Goal: Information Seeking & Learning: Learn about a topic

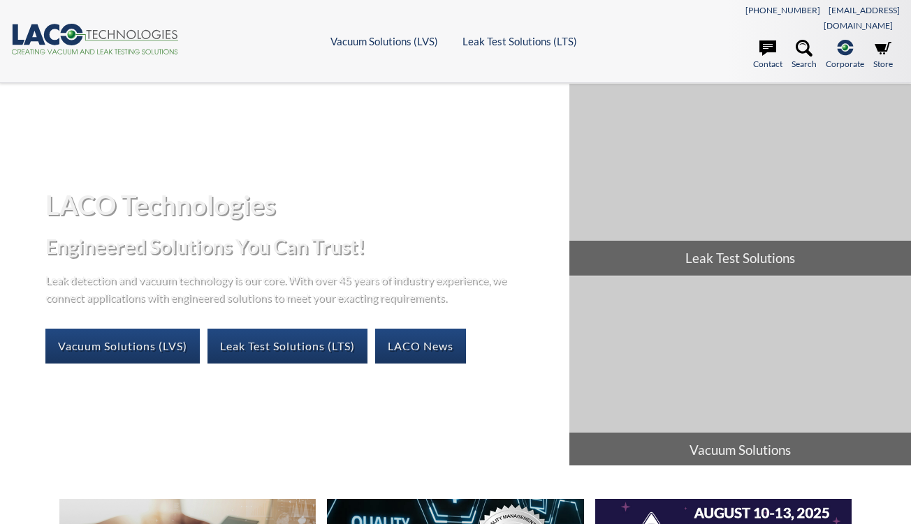
select select "Widget Language Translate"
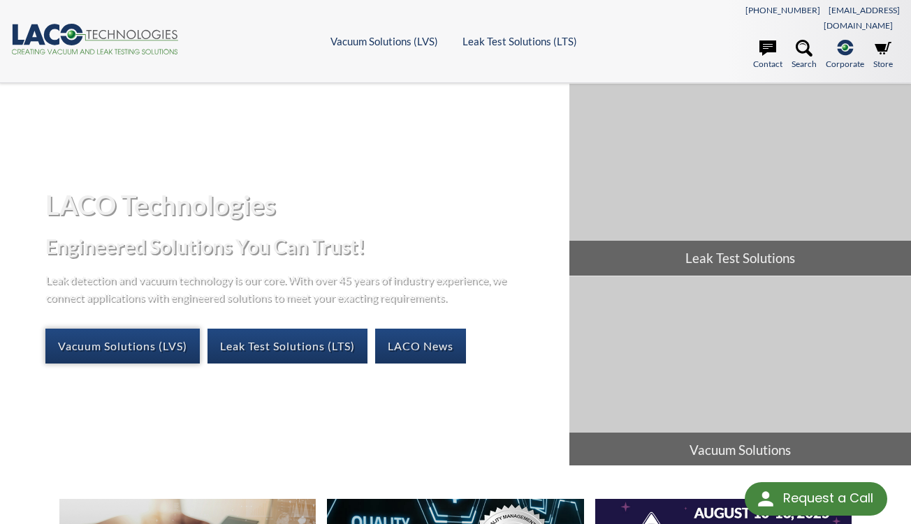
click at [143, 329] on link "Vacuum Solutions (LVS)" at bounding box center [122, 346] width 154 height 35
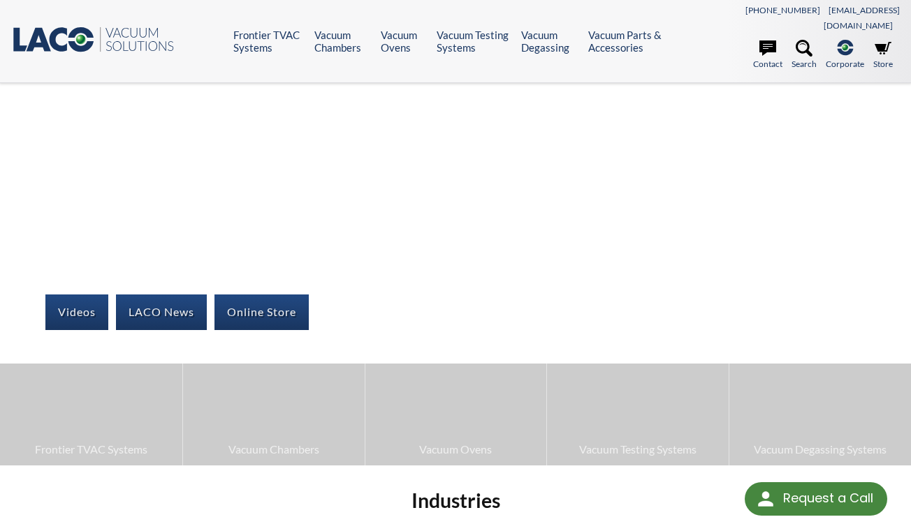
select select "Widget Language Translate"
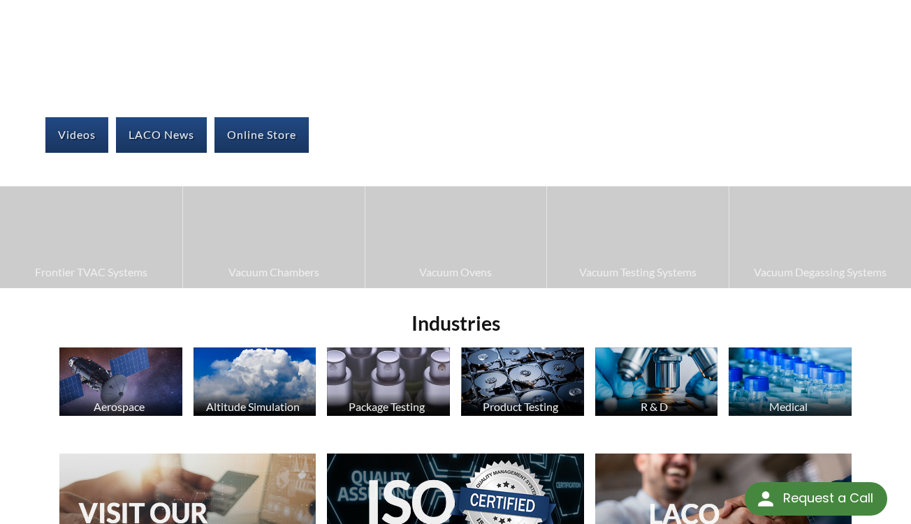
scroll to position [197, 0]
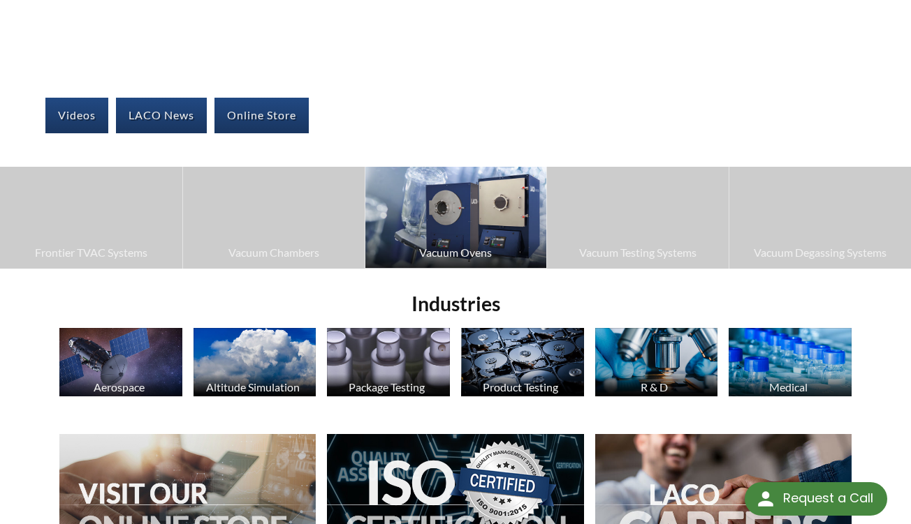
click at [442, 223] on img at bounding box center [456, 218] width 182 height 102
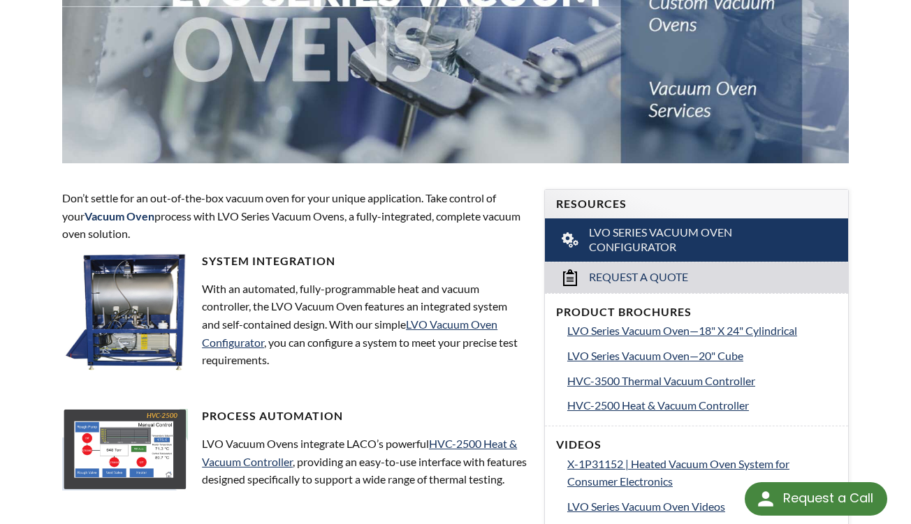
scroll to position [335, 0]
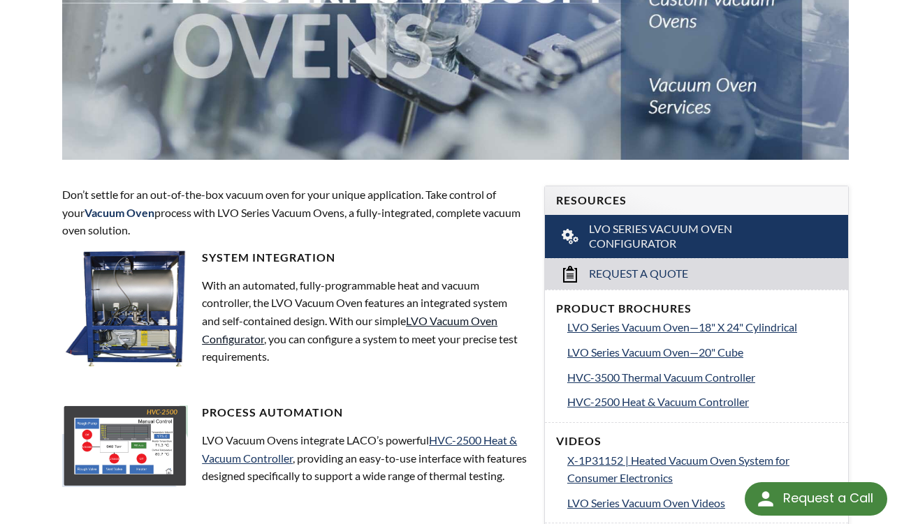
click at [446, 314] on link "LVO Vacuum Oven Configurator" at bounding box center [349, 329] width 295 height 31
click at [635, 346] on span "LVO Series Vacuum Oven—20" Cube" at bounding box center [655, 352] width 176 height 13
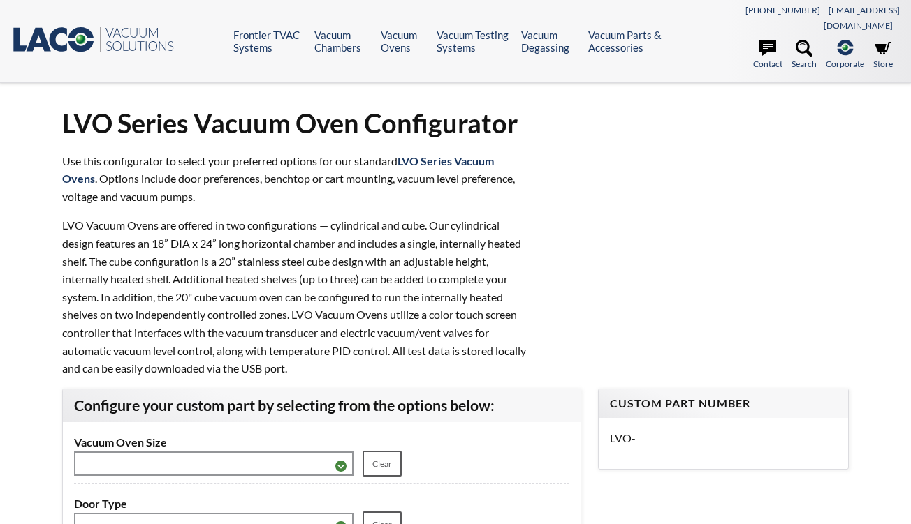
select select "Widget Language Translate"
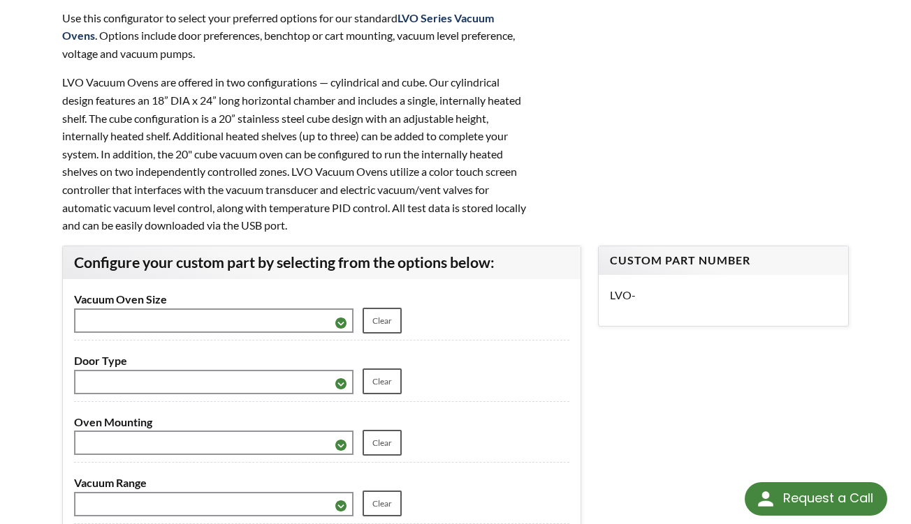
scroll to position [153, 0]
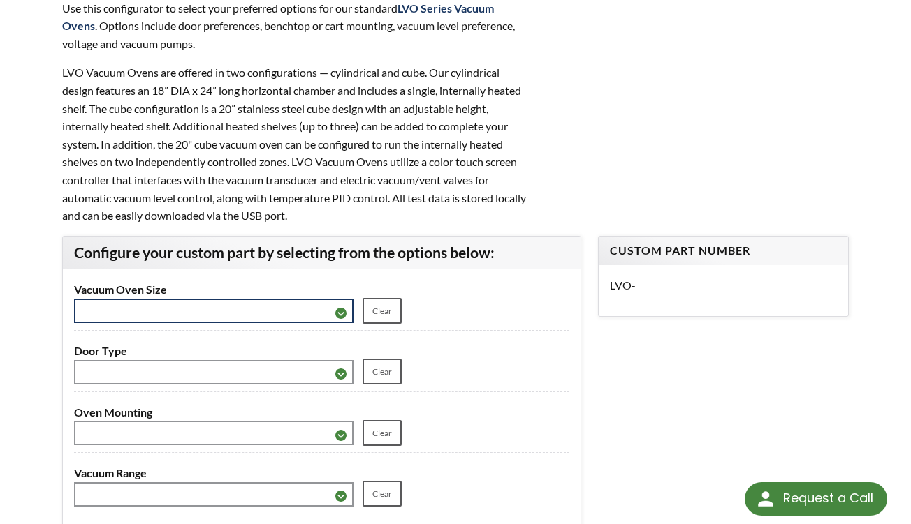
click at [342, 299] on select "**********" at bounding box center [213, 311] width 279 height 24
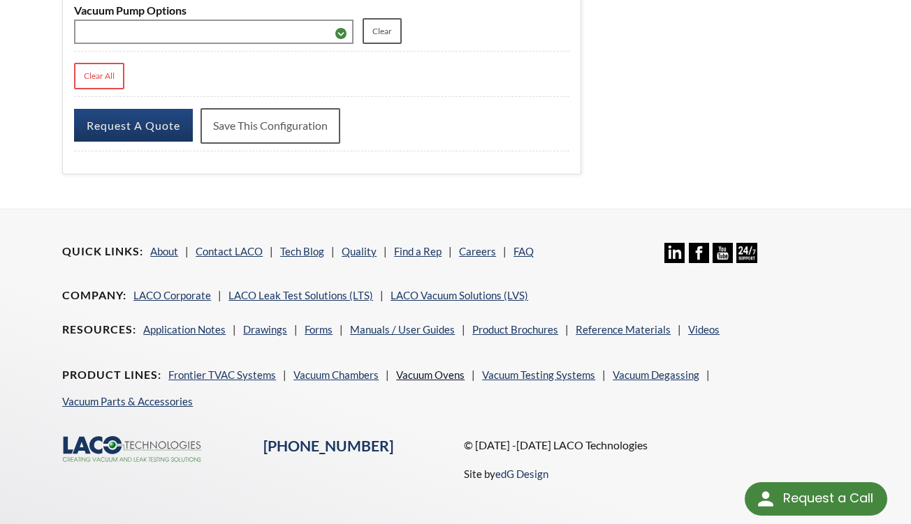
scroll to position [812, 0]
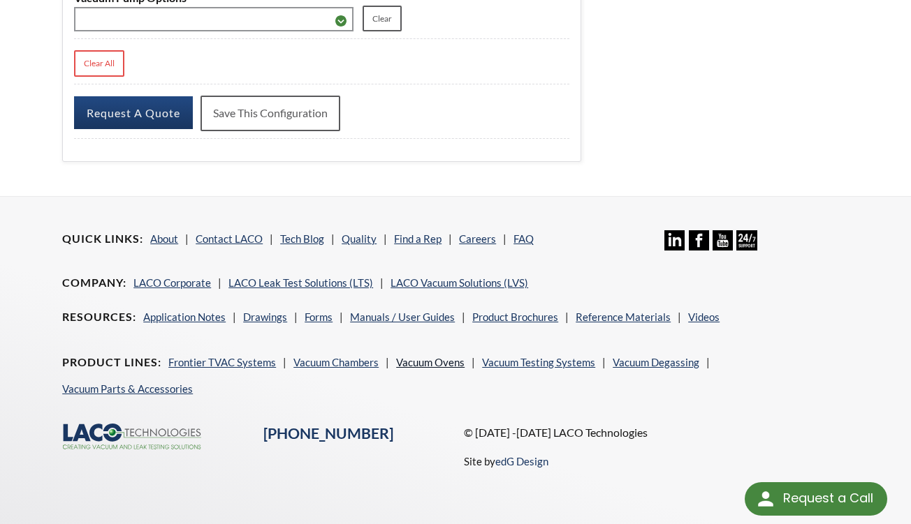
click at [448, 369] on link "Vacuum Ovens" at bounding box center [430, 362] width 68 height 13
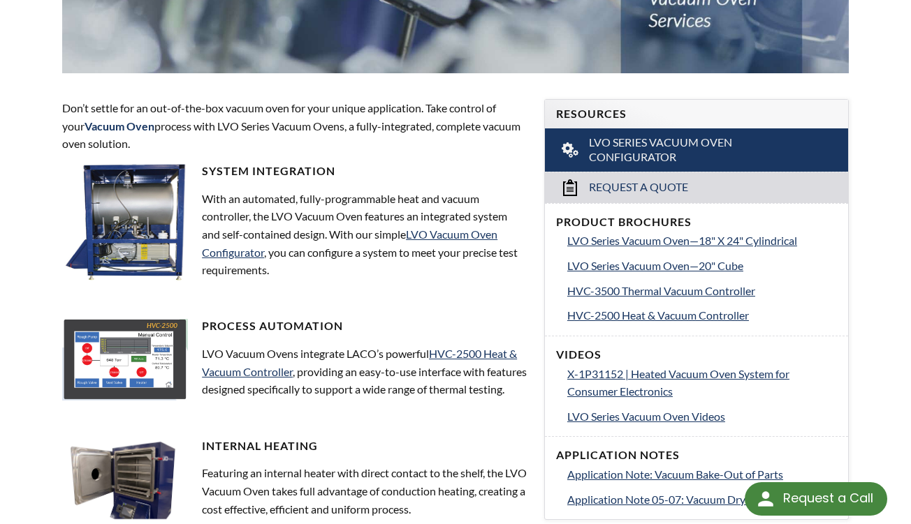
scroll to position [422, 0]
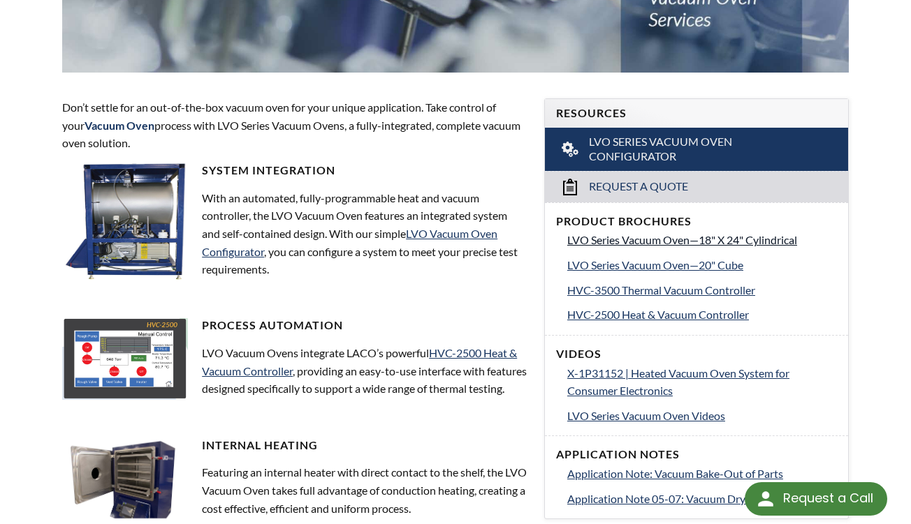
click at [698, 233] on span "LVO Series Vacuum Oven—18" X 24" Cylindrical" at bounding box center [682, 239] width 230 height 13
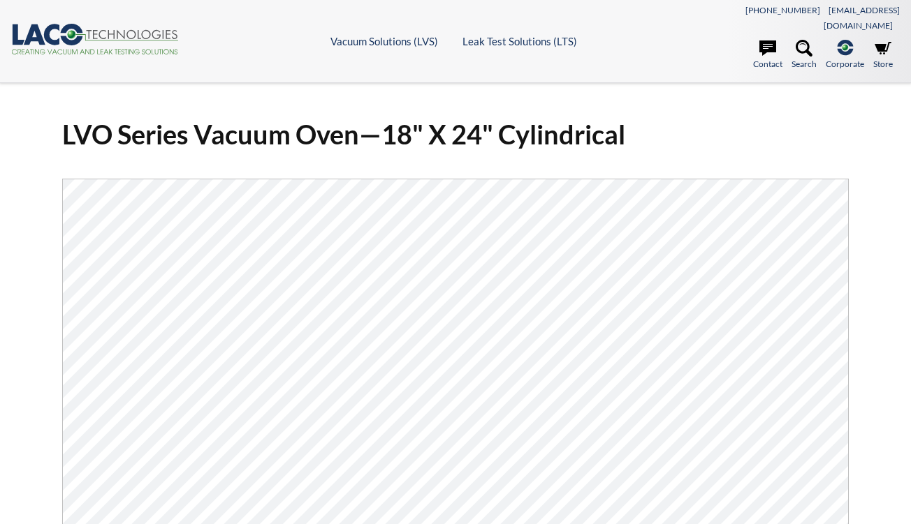
select select "Widget Language Translate"
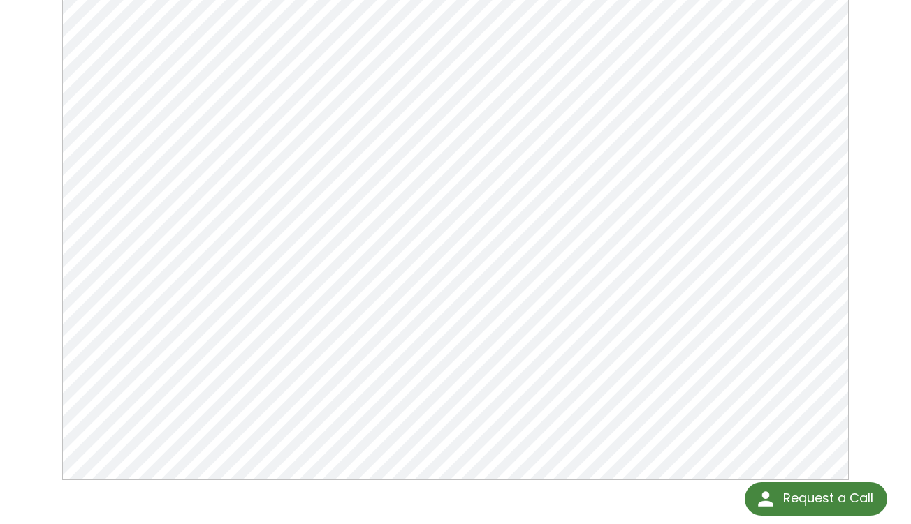
scroll to position [224, 0]
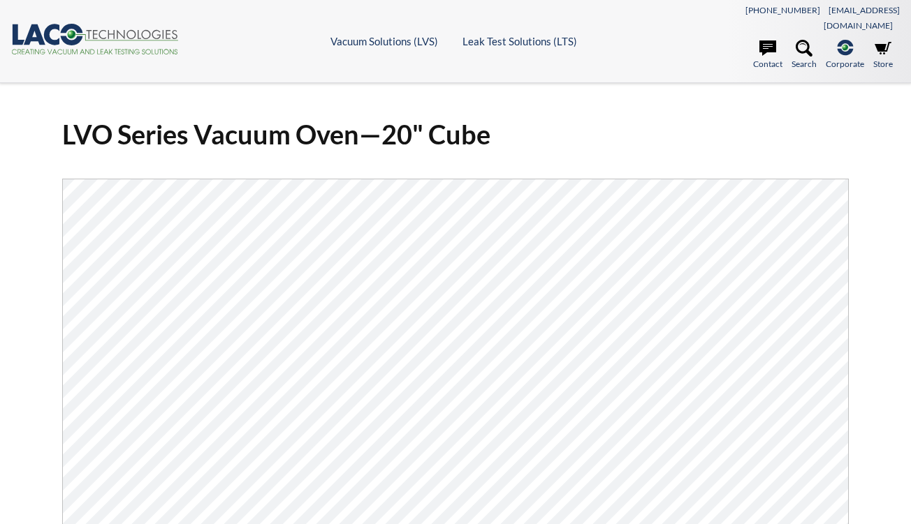
select select "Widget Language Translate"
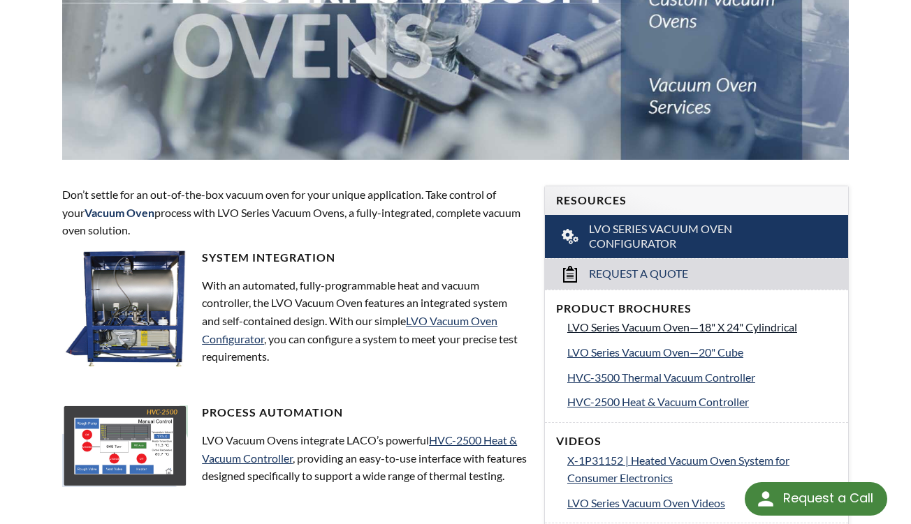
click at [707, 321] on span "LVO Series Vacuum Oven—18" X 24" Cylindrical" at bounding box center [682, 327] width 230 height 13
click at [698, 371] on span "HVC-3500 Thermal Vacuum Controller" at bounding box center [661, 377] width 188 height 13
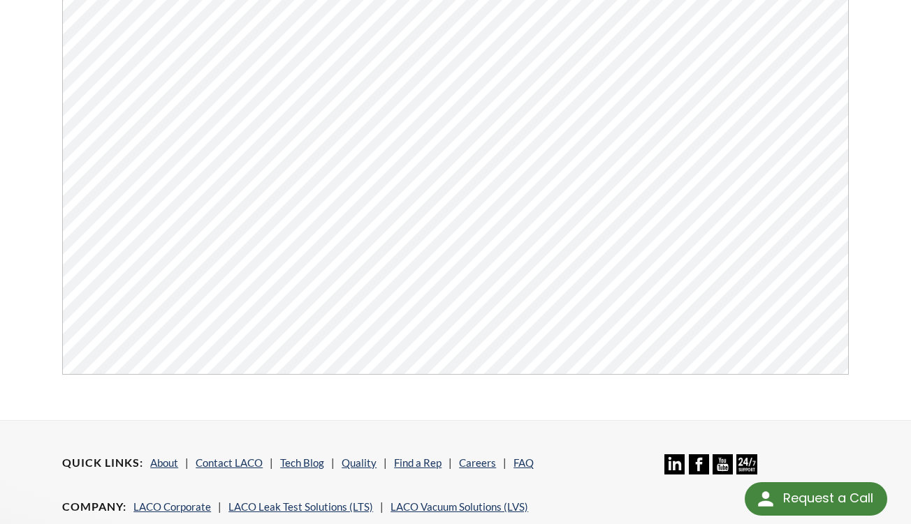
scroll to position [330, 0]
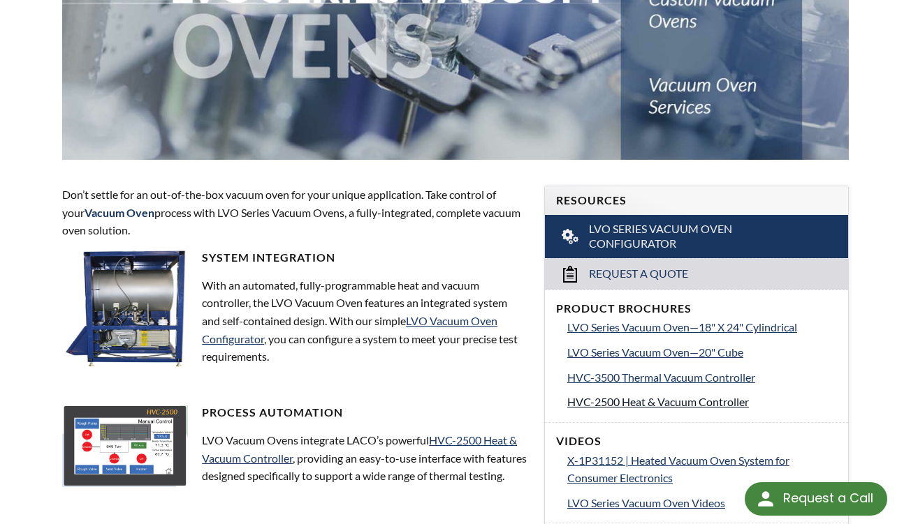
click at [621, 395] on span "HVC-2500 Heat & Vacuum Controller" at bounding box center [658, 401] width 182 height 13
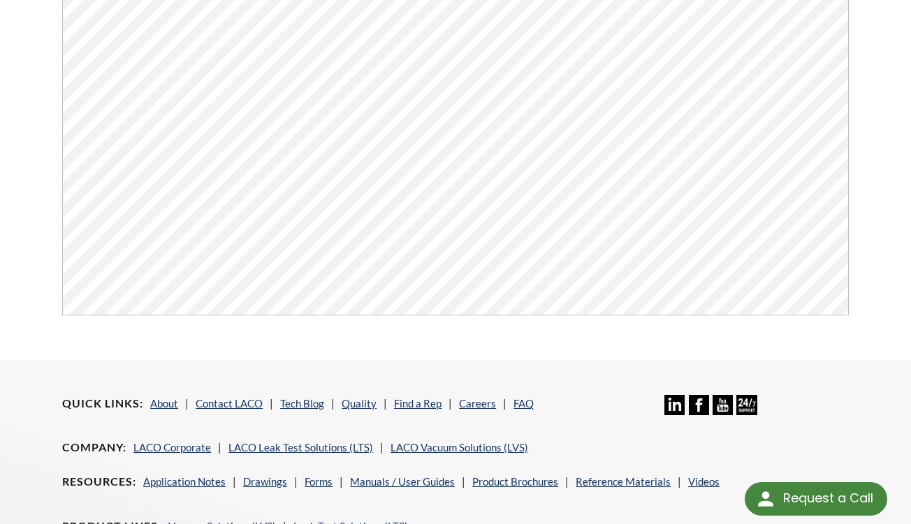
scroll to position [389, 0]
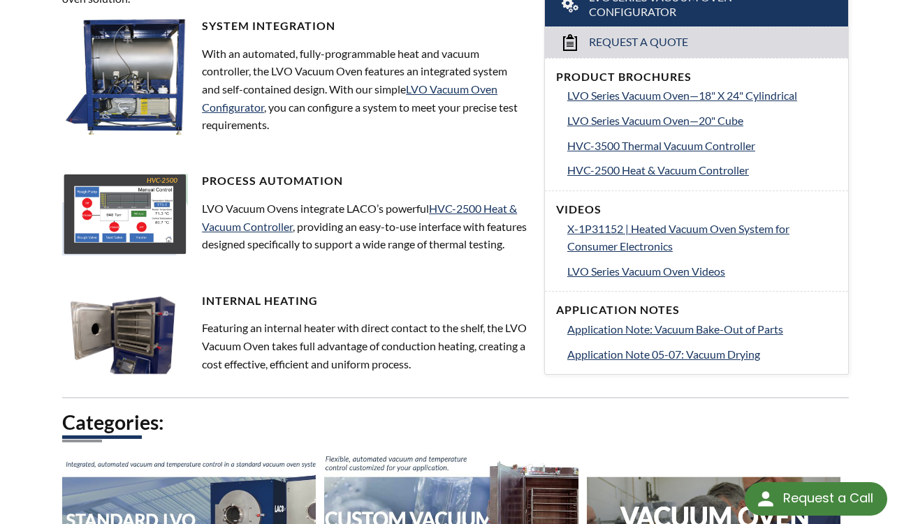
scroll to position [568, 0]
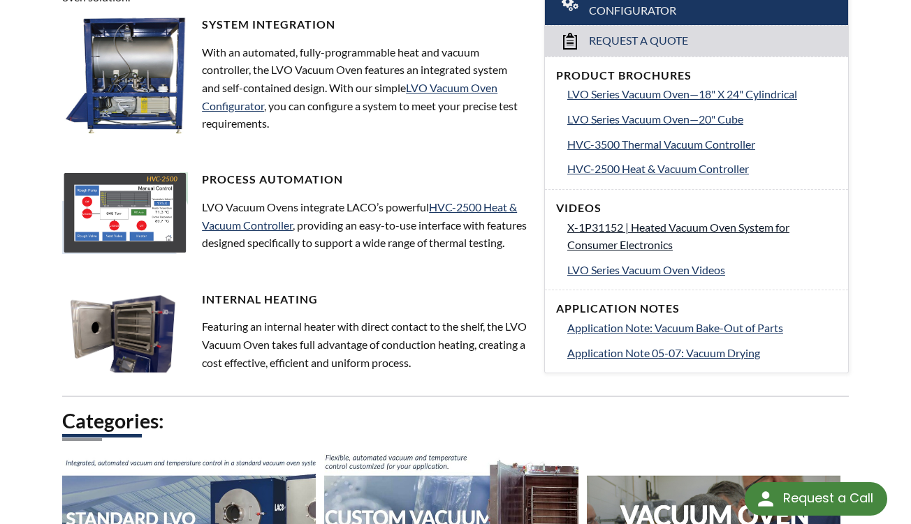
click at [612, 221] on span "X-1P31152 | Heated Vacuum Oven System for Consumer Electronics" at bounding box center [678, 236] width 222 height 31
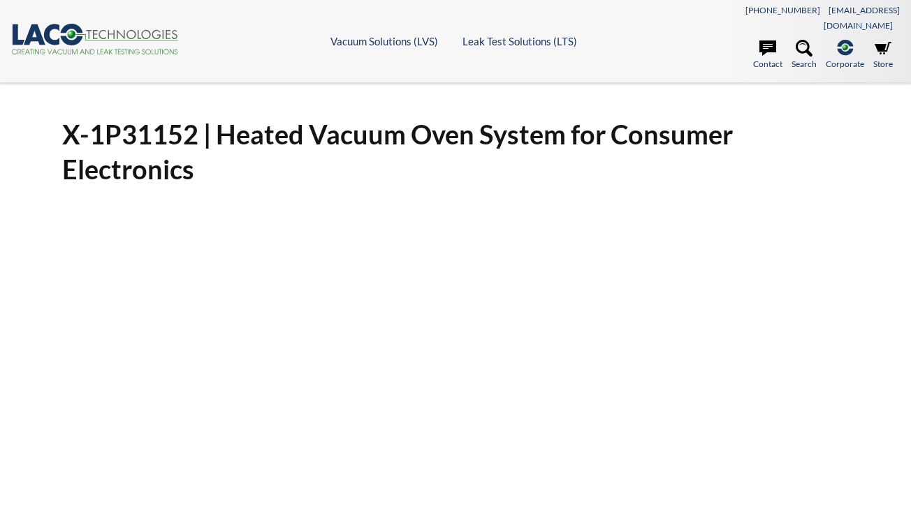
select select "Widget Language Translate"
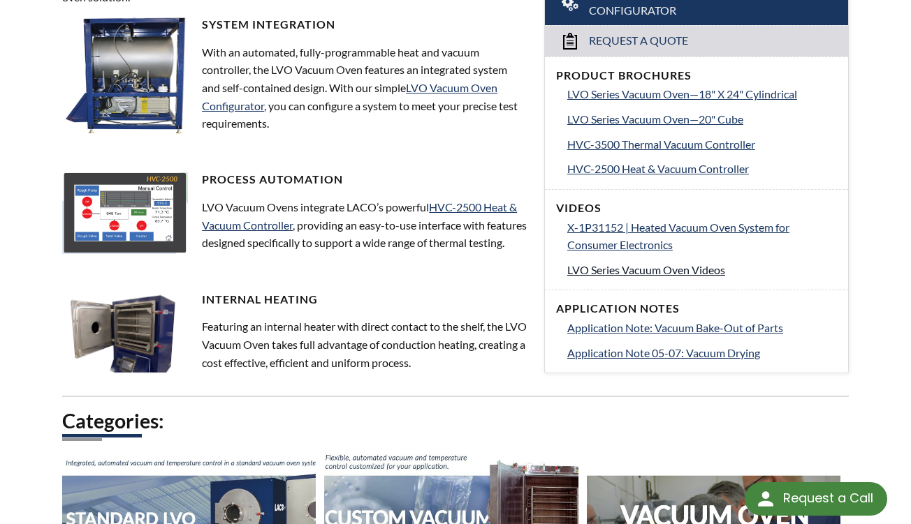
click at [608, 263] on span "LVO Series Vacuum Oven Videos" at bounding box center [646, 269] width 158 height 13
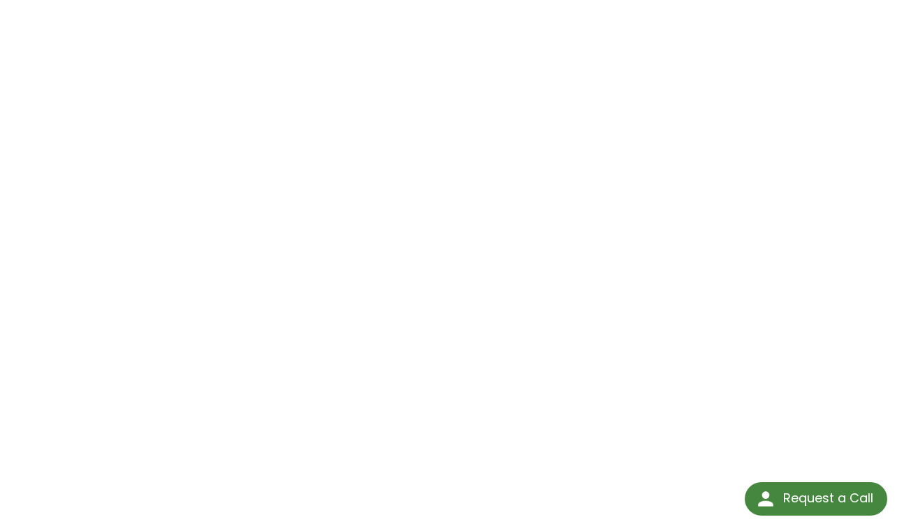
scroll to position [162, 0]
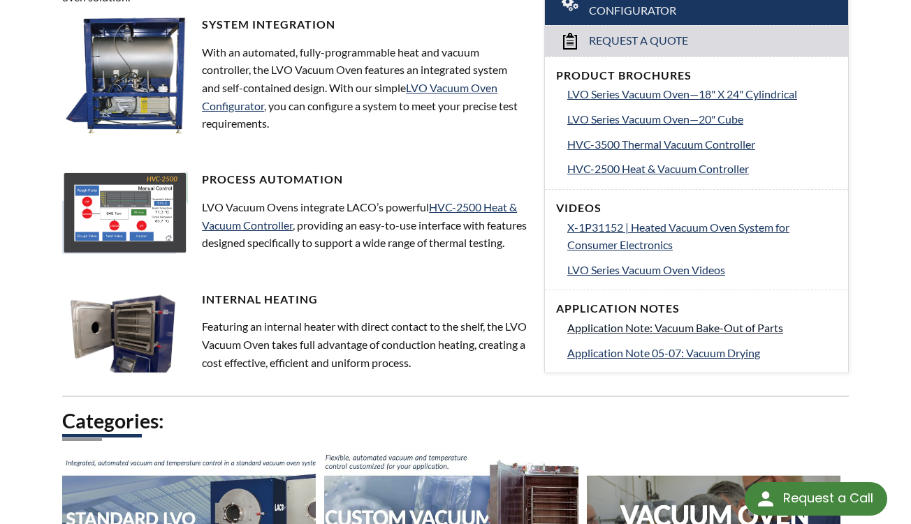
click at [640, 321] on span "Application Note: Vacuum Bake-Out of Parts" at bounding box center [675, 327] width 216 height 13
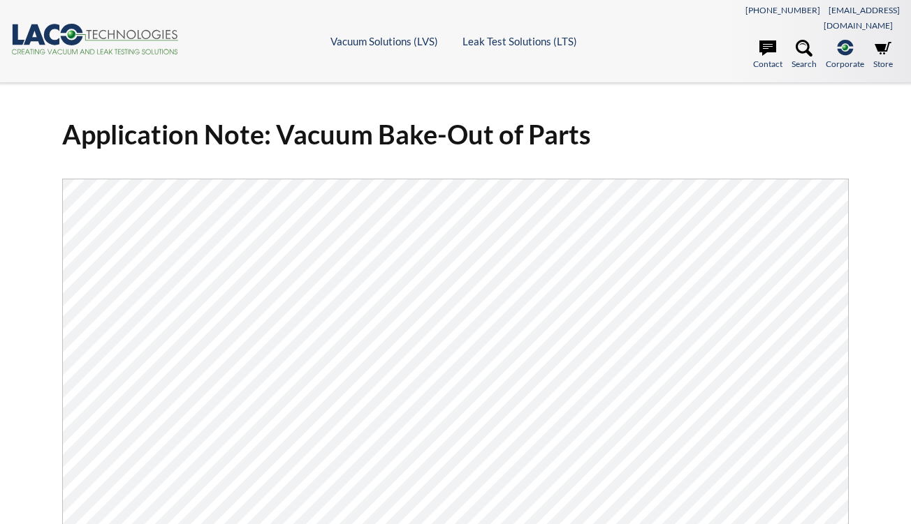
select select "Widget Language Translate"
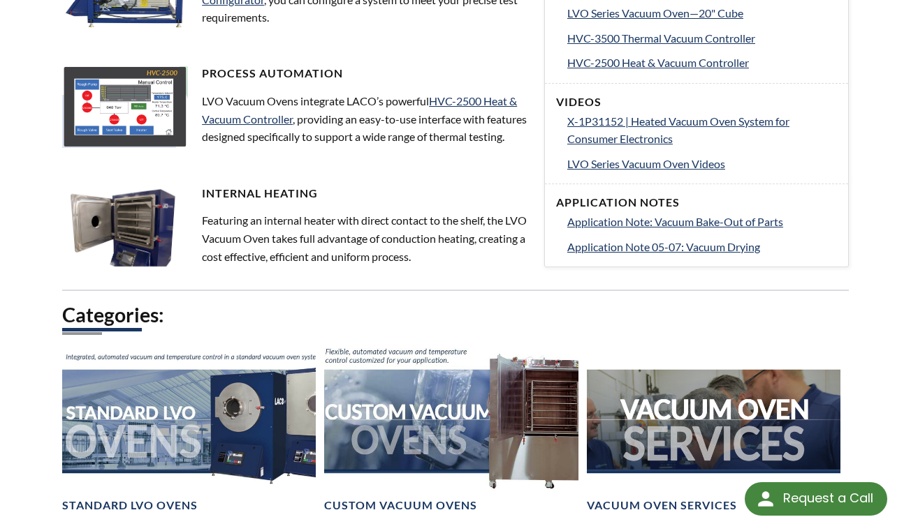
scroll to position [677, 0]
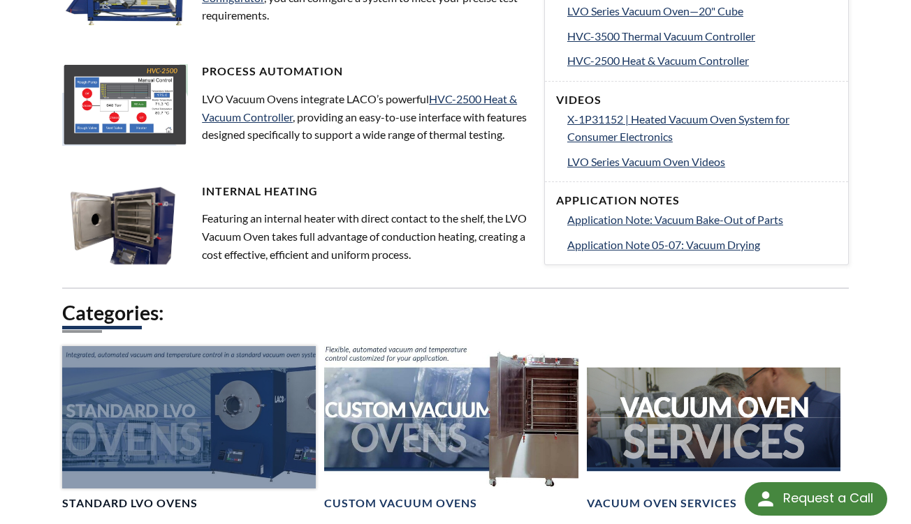
click at [156, 399] on div at bounding box center [188, 417] width 253 height 142
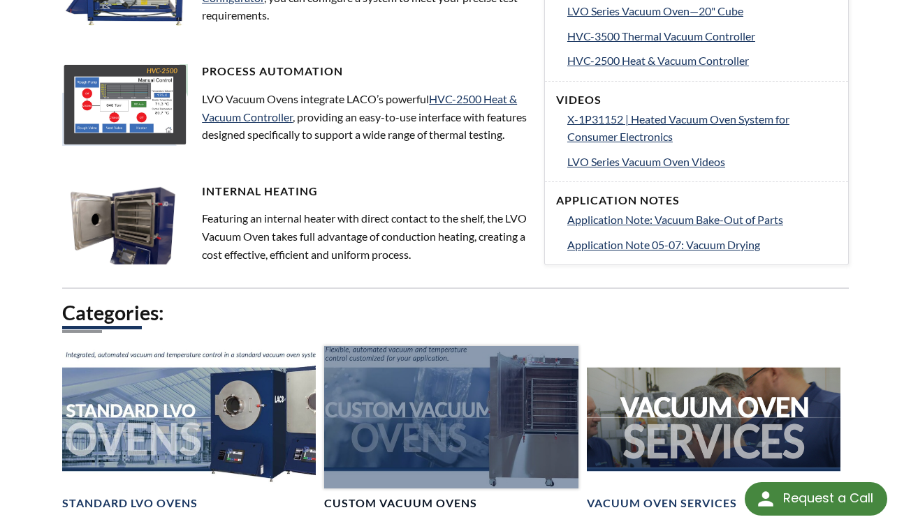
click at [391, 381] on div at bounding box center [450, 417] width 253 height 142
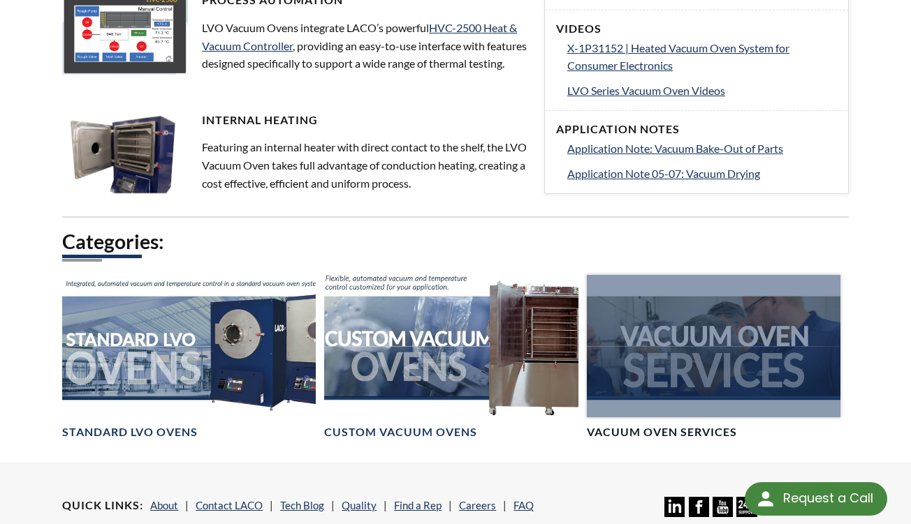
scroll to position [754, 0]
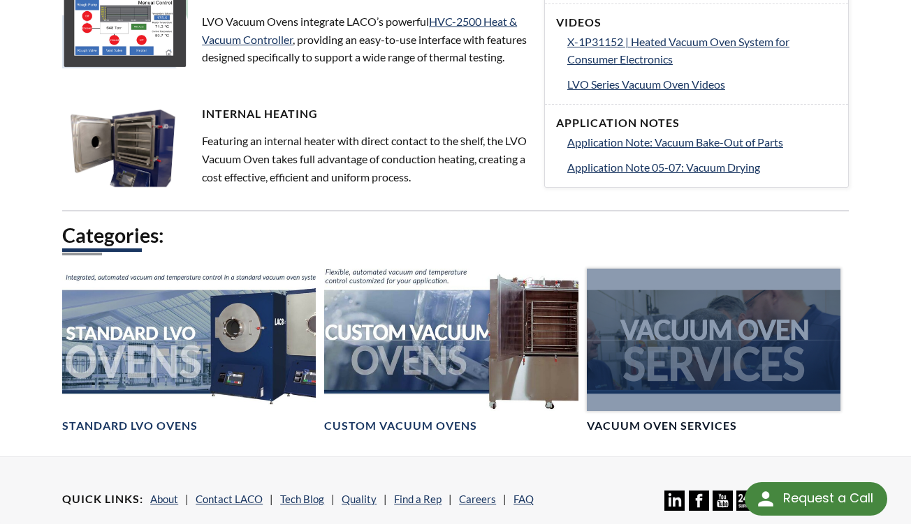
click at [693, 345] on div at bounding box center [713, 340] width 253 height 142
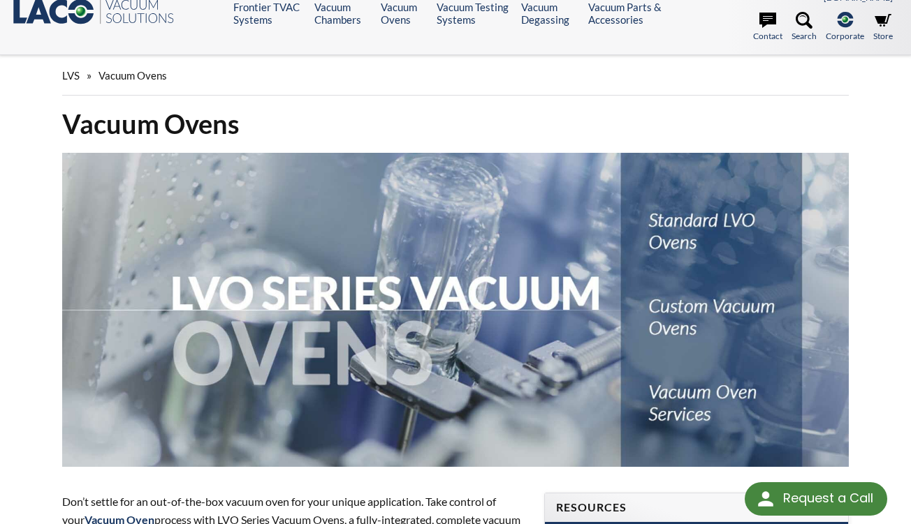
scroll to position [0, 0]
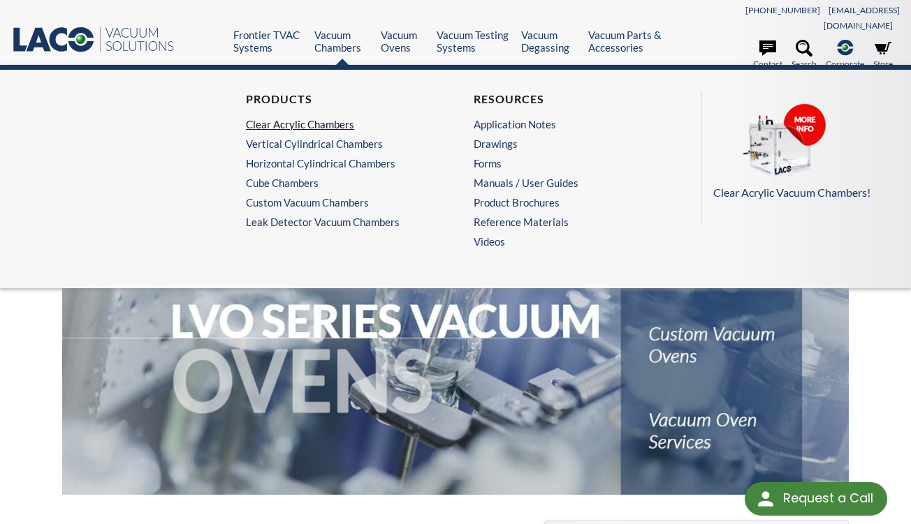
click at [306, 118] on link "Clear Acrylic Chambers" at bounding box center [338, 124] width 184 height 13
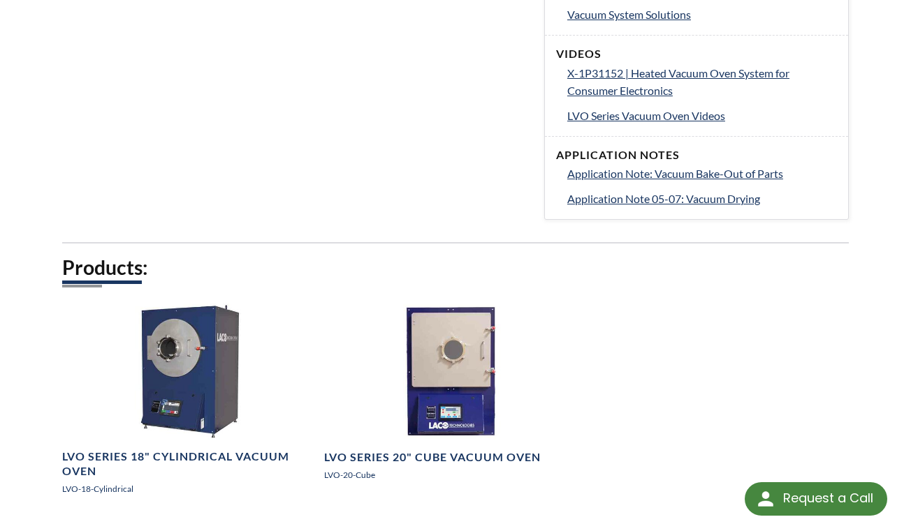
scroll to position [653, 0]
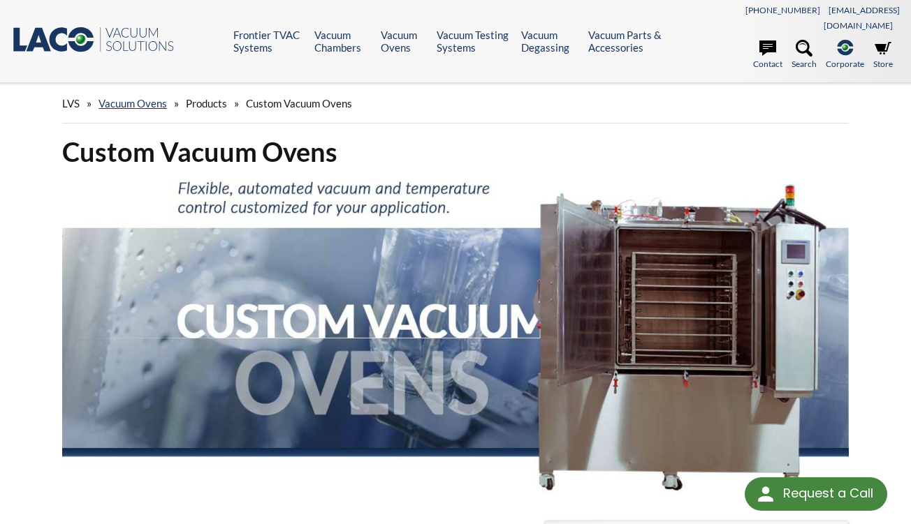
select select "Widget Language Translate"
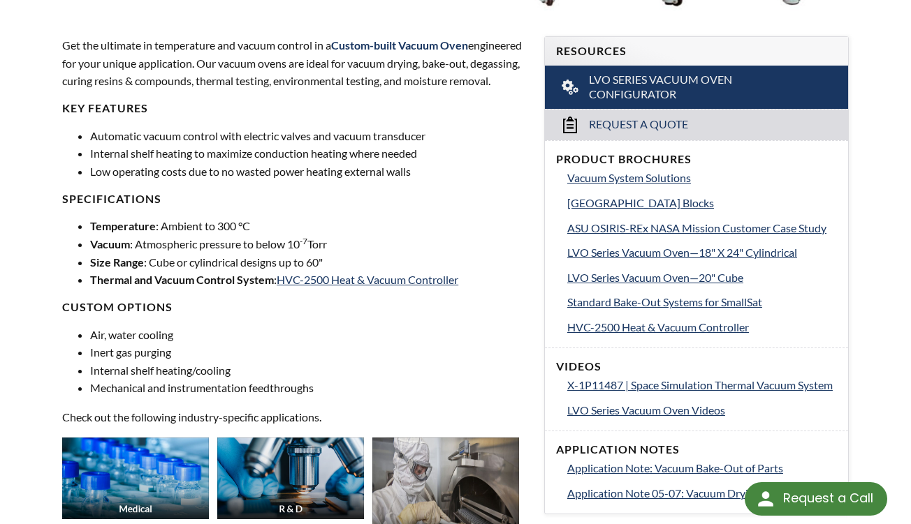
scroll to position [494, 0]
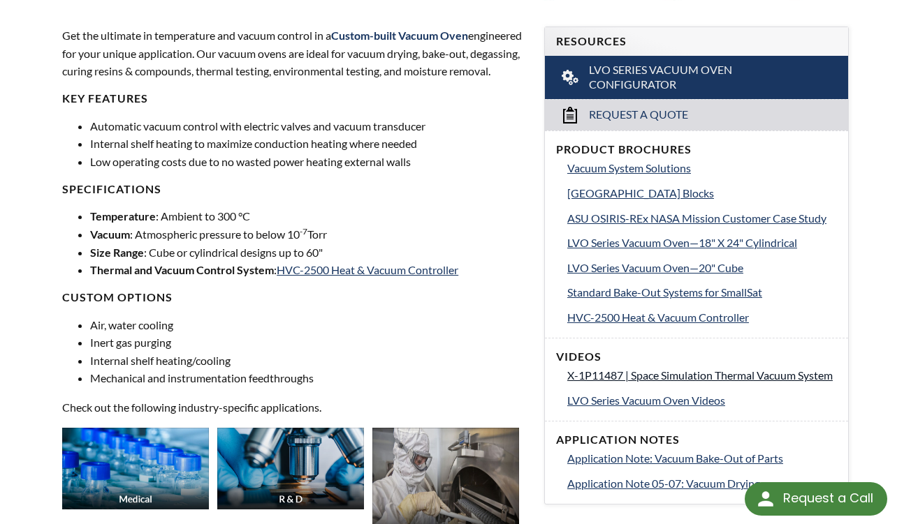
click at [594, 369] on span "X-1P11487 | Space Simulation Thermal Vacuum System" at bounding box center [699, 375] width 265 height 13
click at [608, 402] on span "LVO Series Vacuum Oven Videos" at bounding box center [646, 400] width 158 height 13
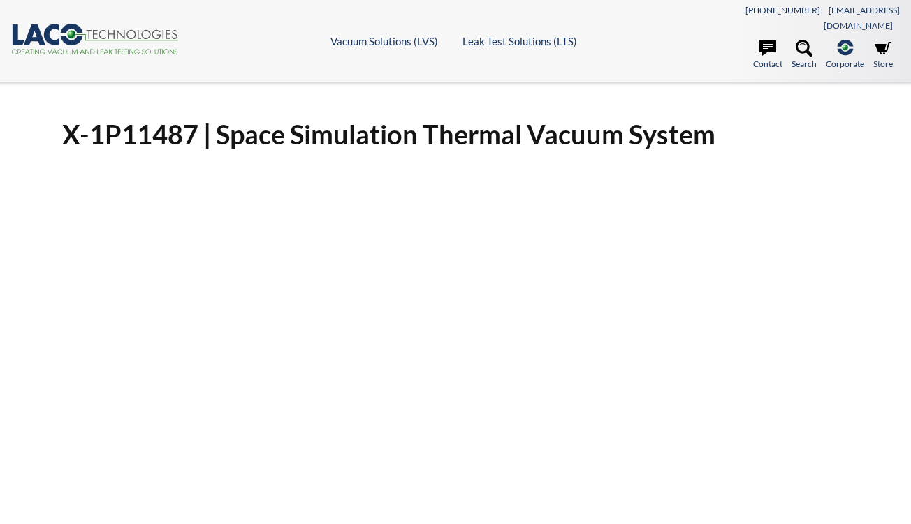
select select "Widget Language Translate"
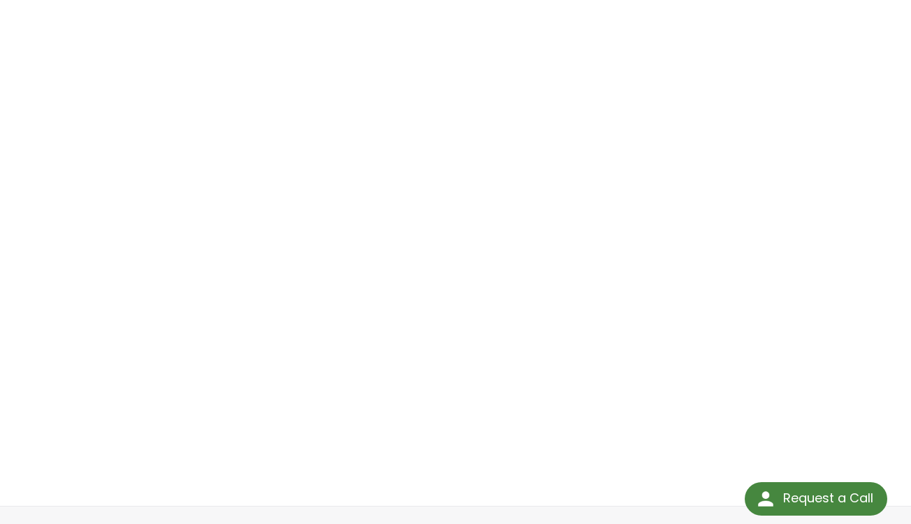
scroll to position [196, 0]
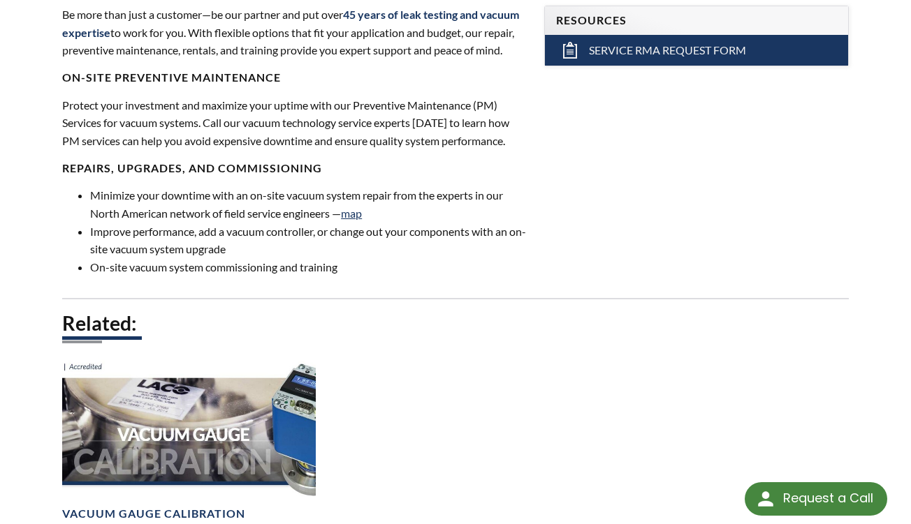
scroll to position [517, 0]
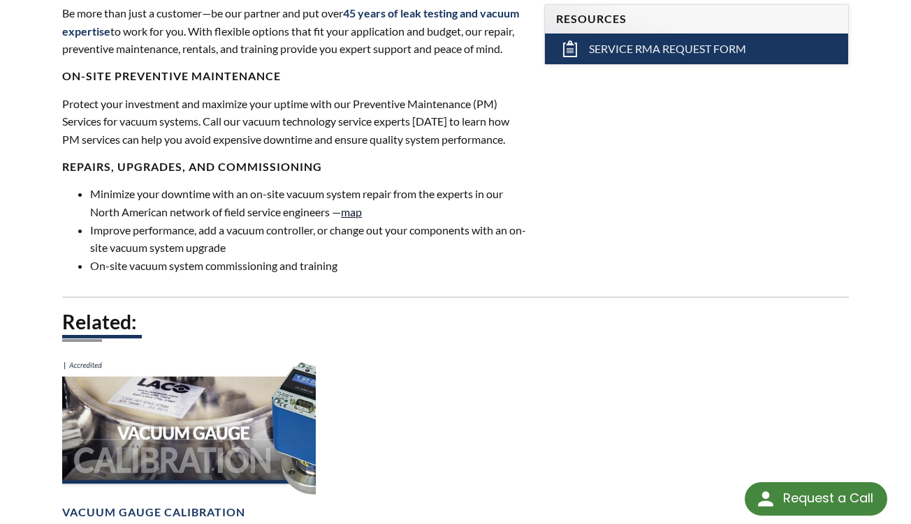
click at [357, 205] on link "map" at bounding box center [351, 211] width 21 height 13
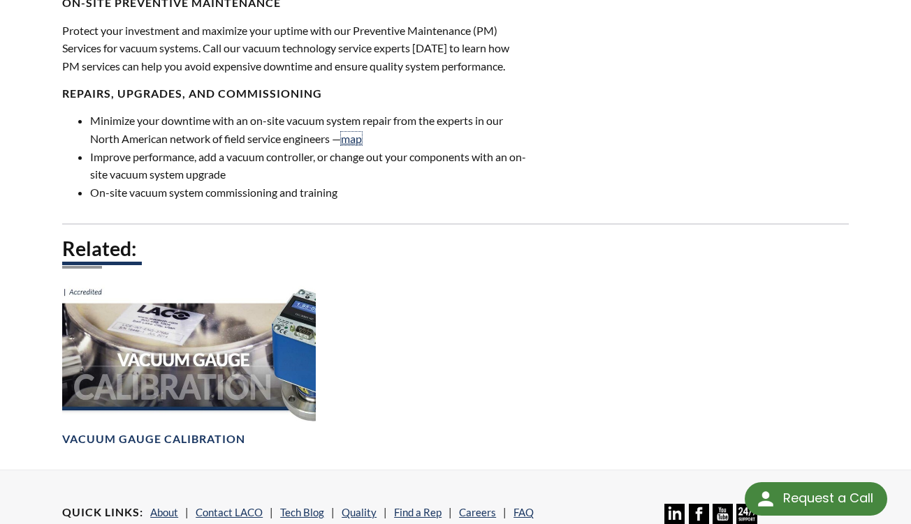
scroll to position [591, 0]
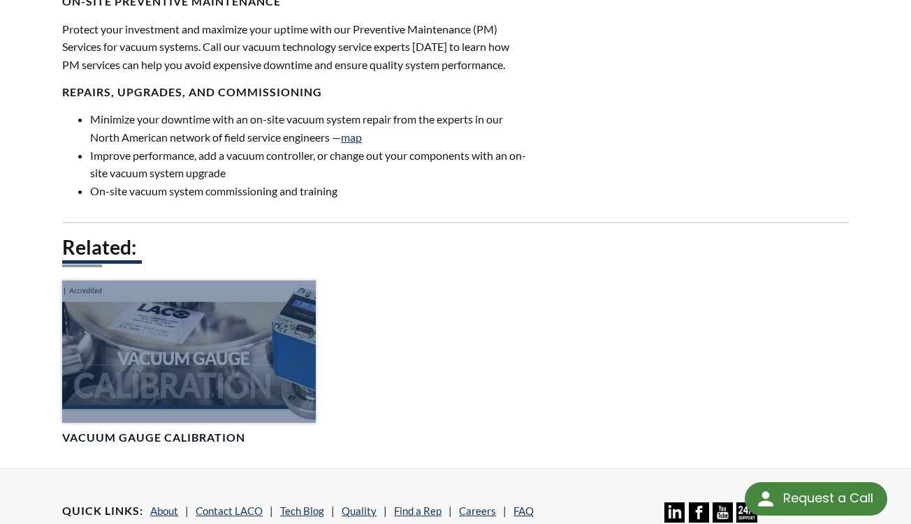
click at [230, 320] on div at bounding box center [188, 352] width 253 height 142
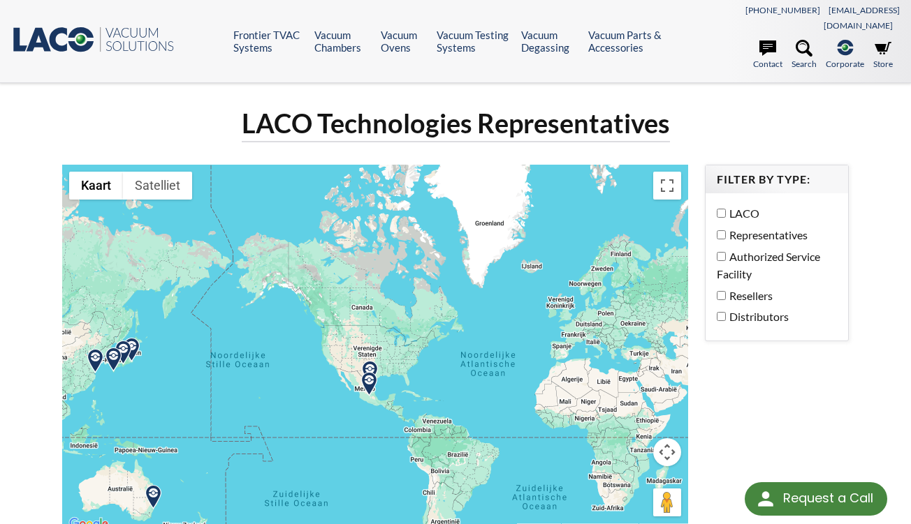
click at [716, 287] on label "Resellers" at bounding box center [772, 296] width 113 height 18
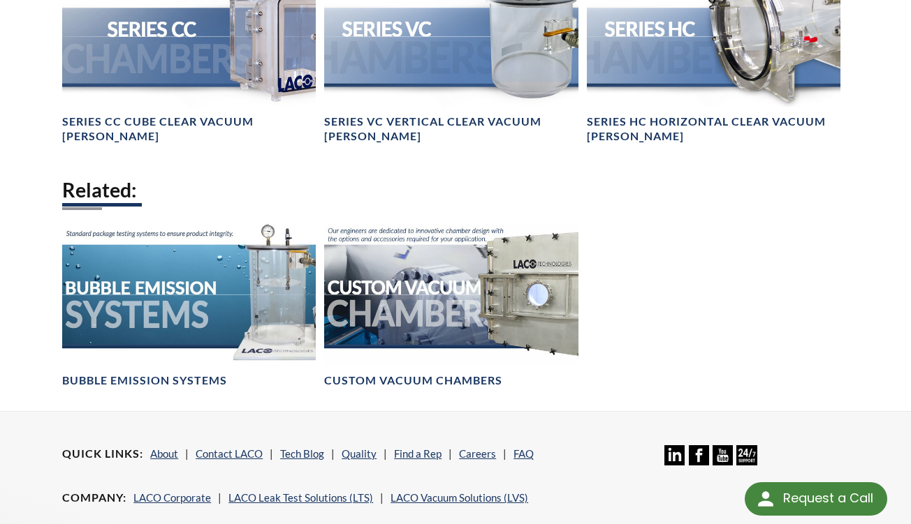
scroll to position [1542, 0]
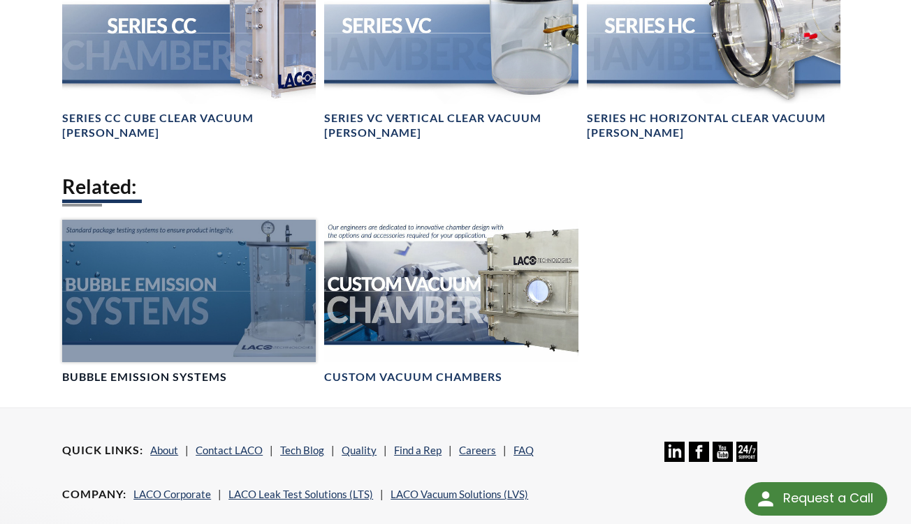
click at [209, 257] on div at bounding box center [188, 291] width 253 height 142
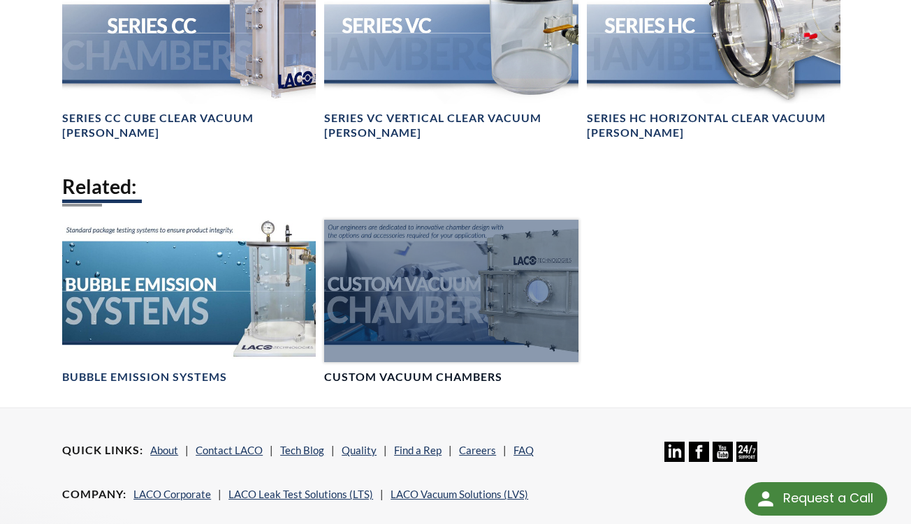
click at [441, 253] on div at bounding box center [450, 291] width 253 height 142
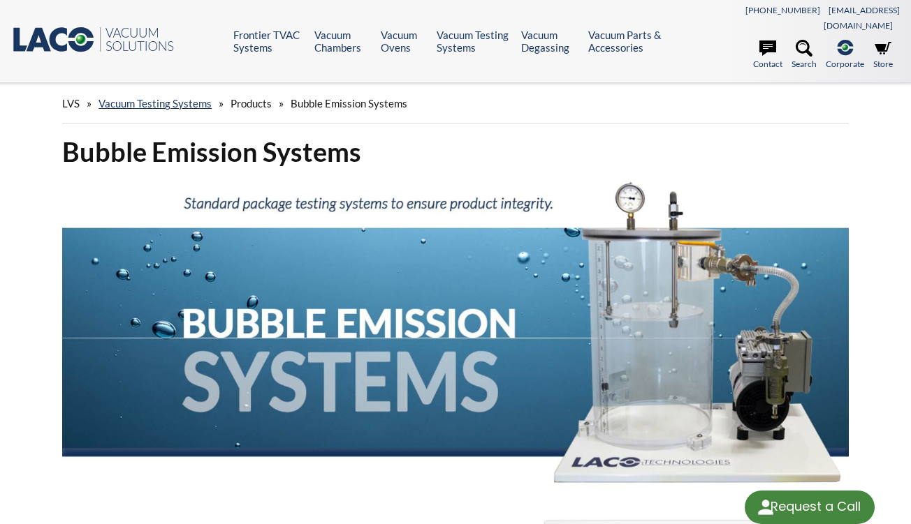
select select "Widget Language Translate"
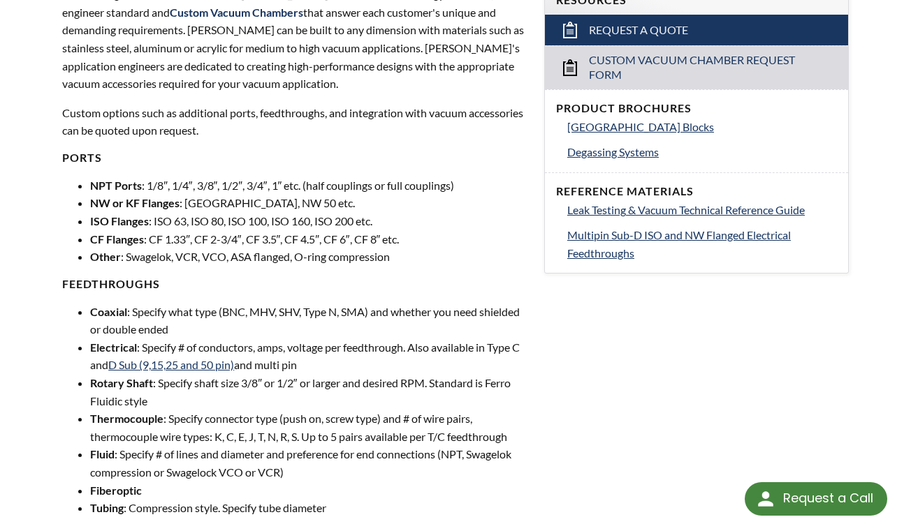
scroll to position [538, 0]
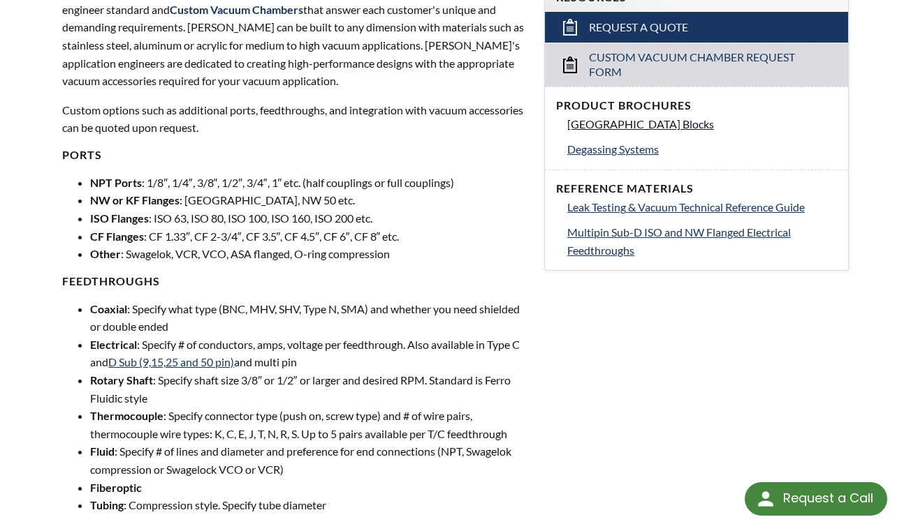
click at [631, 117] on span "[GEOGRAPHIC_DATA] Blocks" at bounding box center [640, 123] width 147 height 13
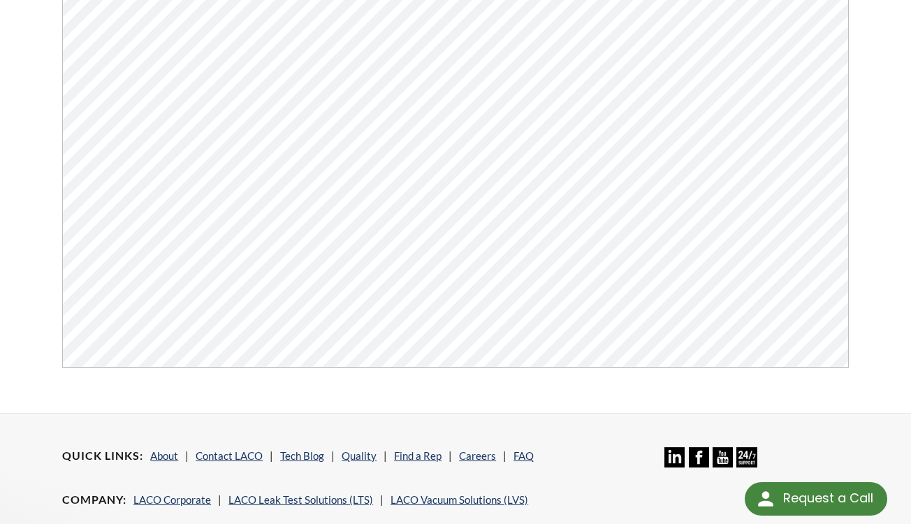
scroll to position [345, 0]
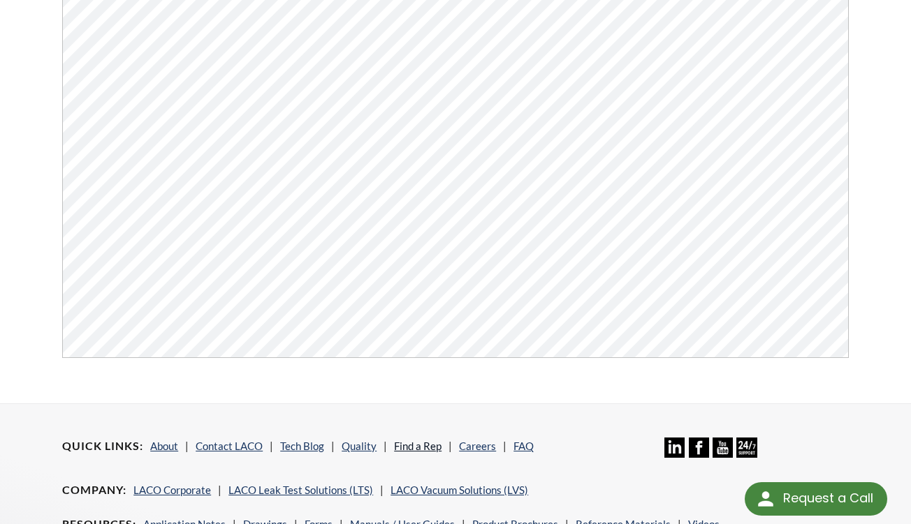
click at [415, 440] on link "Find a Rep" at bounding box center [417, 446] width 47 height 13
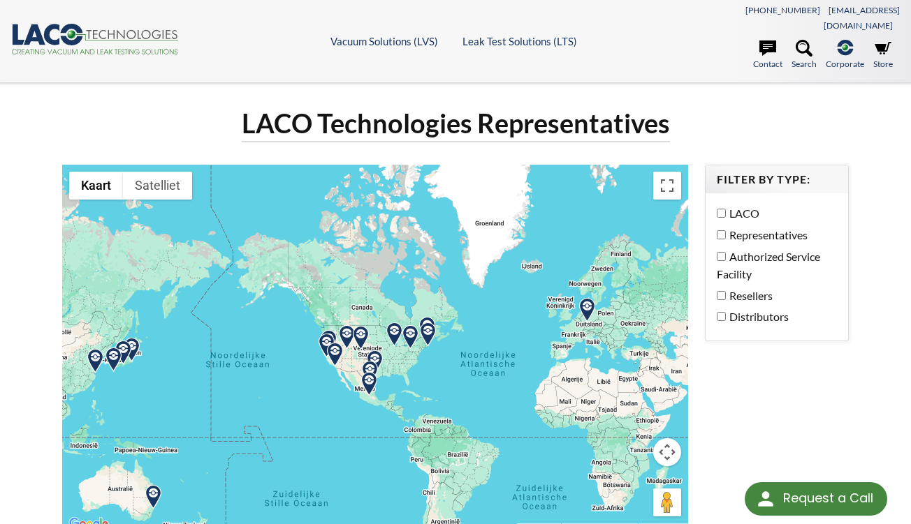
click at [591, 298] on img at bounding box center [587, 310] width 24 height 24
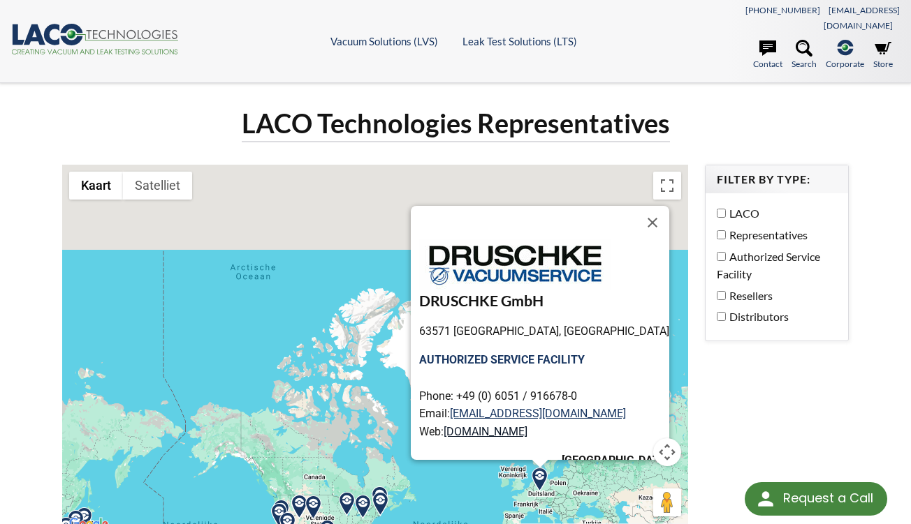
click at [527, 425] on link "www.druschke.eu" at bounding box center [485, 431] width 84 height 13
click at [635, 206] on button "Sluiten" at bounding box center [652, 223] width 34 height 34
